Goal: Information Seeking & Learning: Compare options

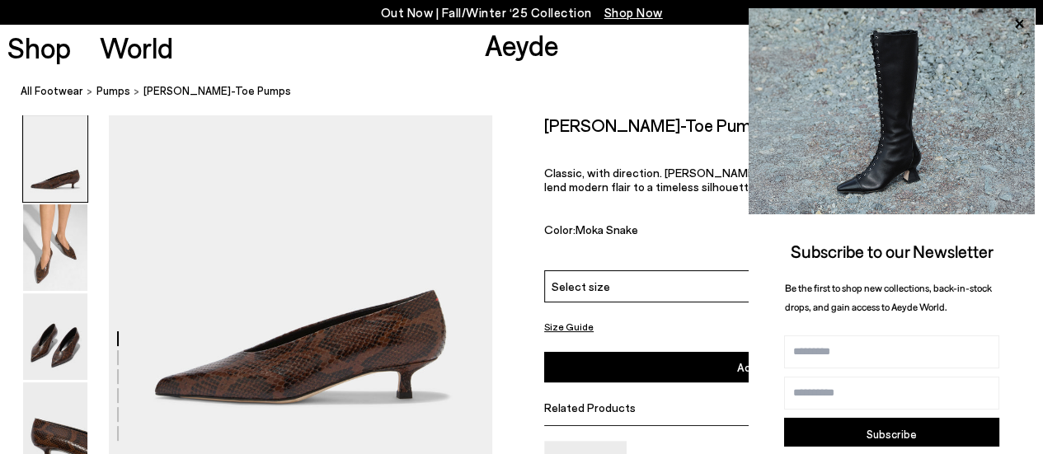
click at [582, 121] on h2 "[PERSON_NAME]-Toe Pumps" at bounding box center [656, 125] width 225 height 21
